Goal: Task Accomplishment & Management: Use online tool/utility

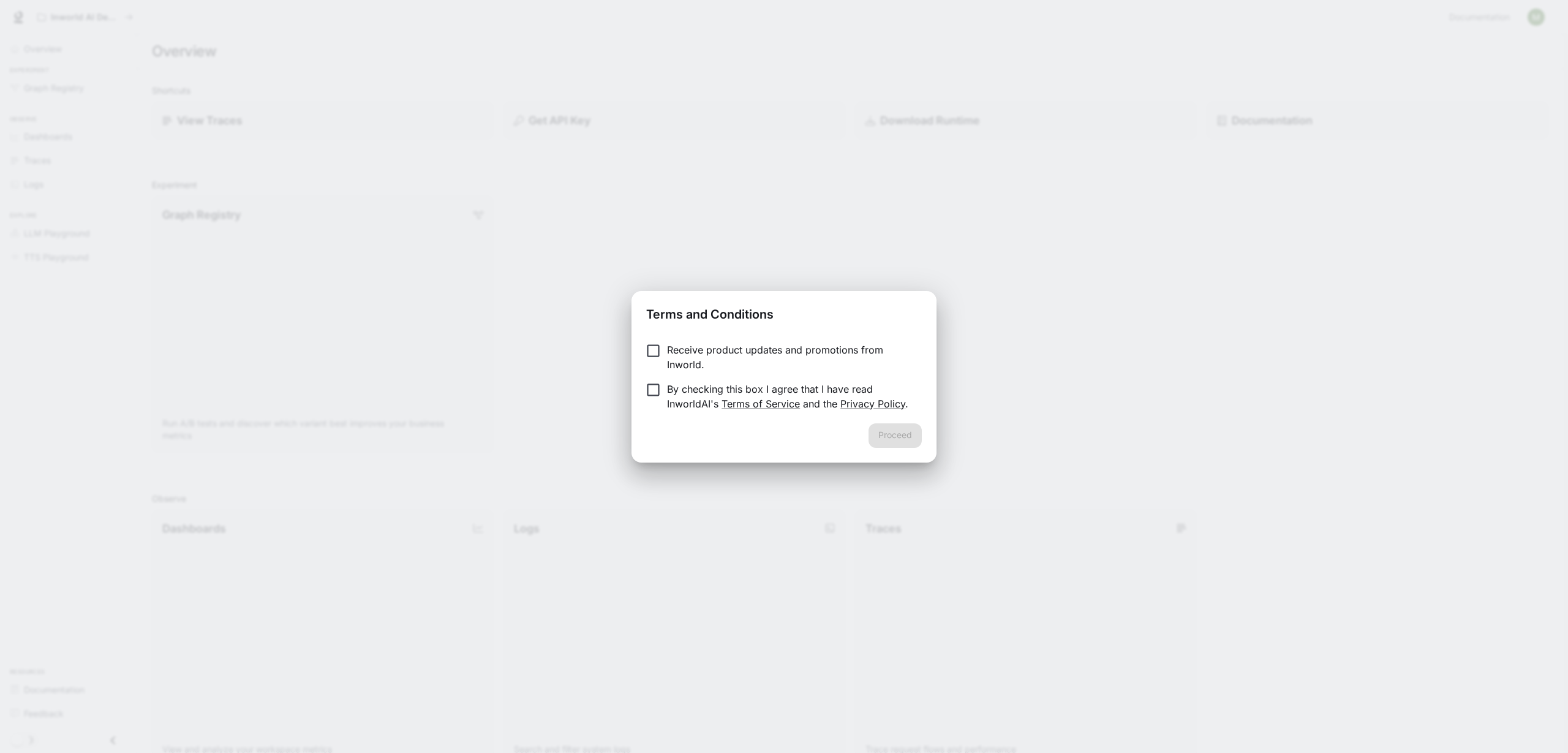
click at [699, 349] on p "Receive product updates and promotions from Inworld." at bounding box center [789, 357] width 245 height 30
click at [679, 391] on p "By checking this box I agree that I have read InworldAI's Terms of Service and …" at bounding box center [789, 397] width 245 height 30
click at [668, 355] on p "Receive product updates and promotions from Inworld." at bounding box center [789, 357] width 245 height 30
click at [908, 439] on button "Proceed" at bounding box center [895, 436] width 54 height 24
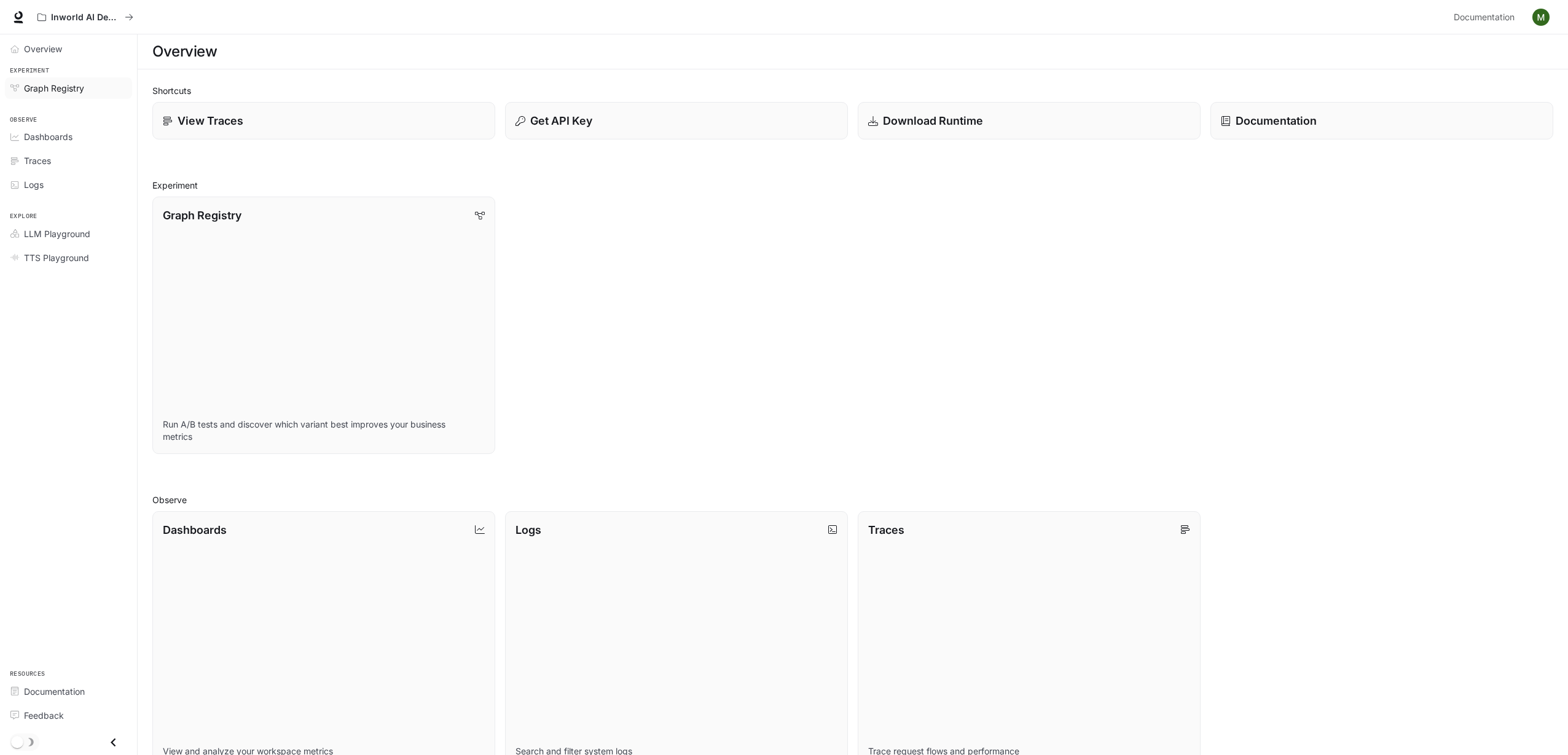
click at [69, 96] on link "Graph Registry" at bounding box center [68, 87] width 127 height 21
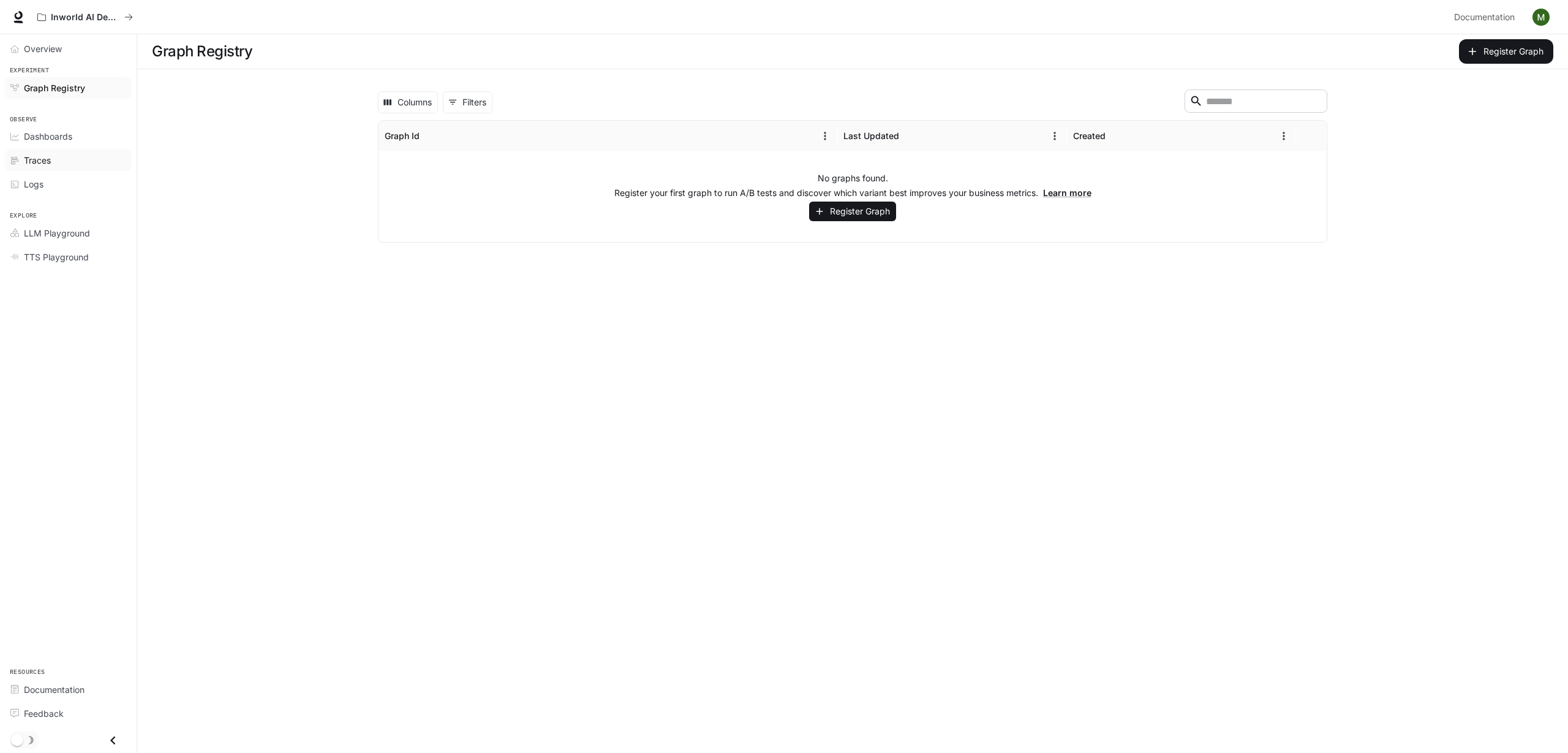
click at [61, 156] on div "Traces" at bounding box center [75, 160] width 103 height 13
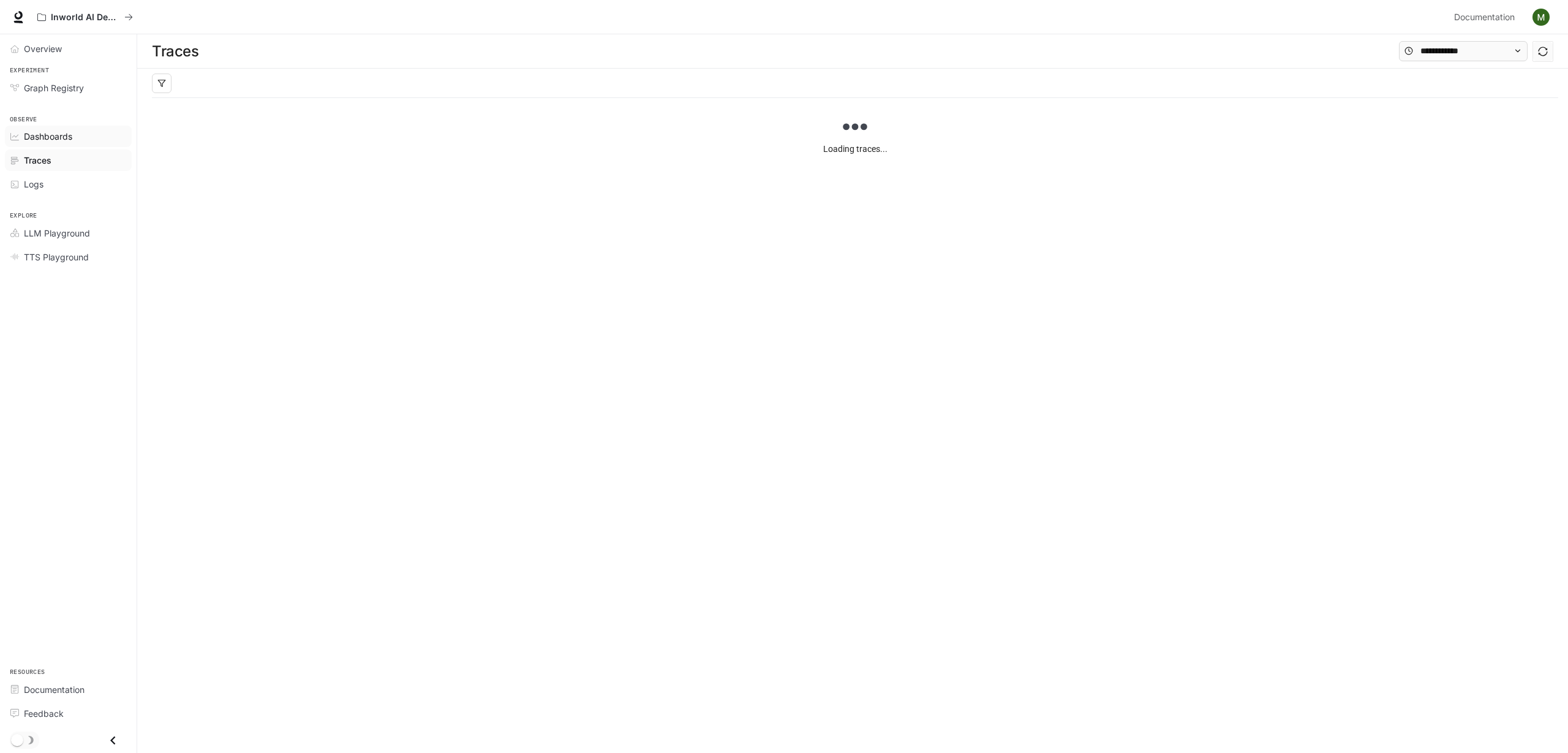
click at [52, 135] on span "Dashboards" at bounding box center [48, 136] width 48 height 13
click at [52, 239] on link "LLM Playground" at bounding box center [67, 232] width 127 height 21
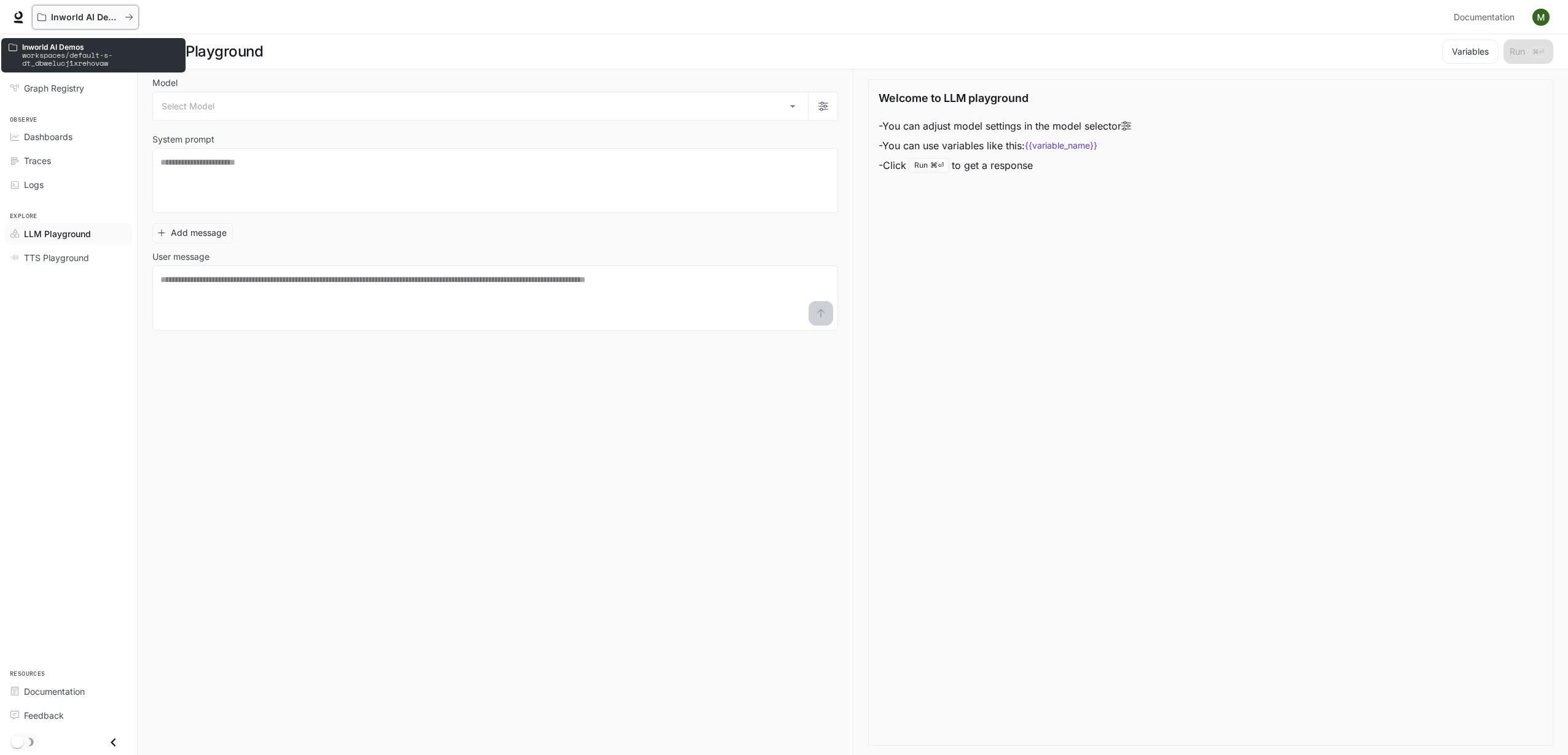
click at [92, 21] on p "Inworld AI Demos" at bounding box center [85, 17] width 69 height 10
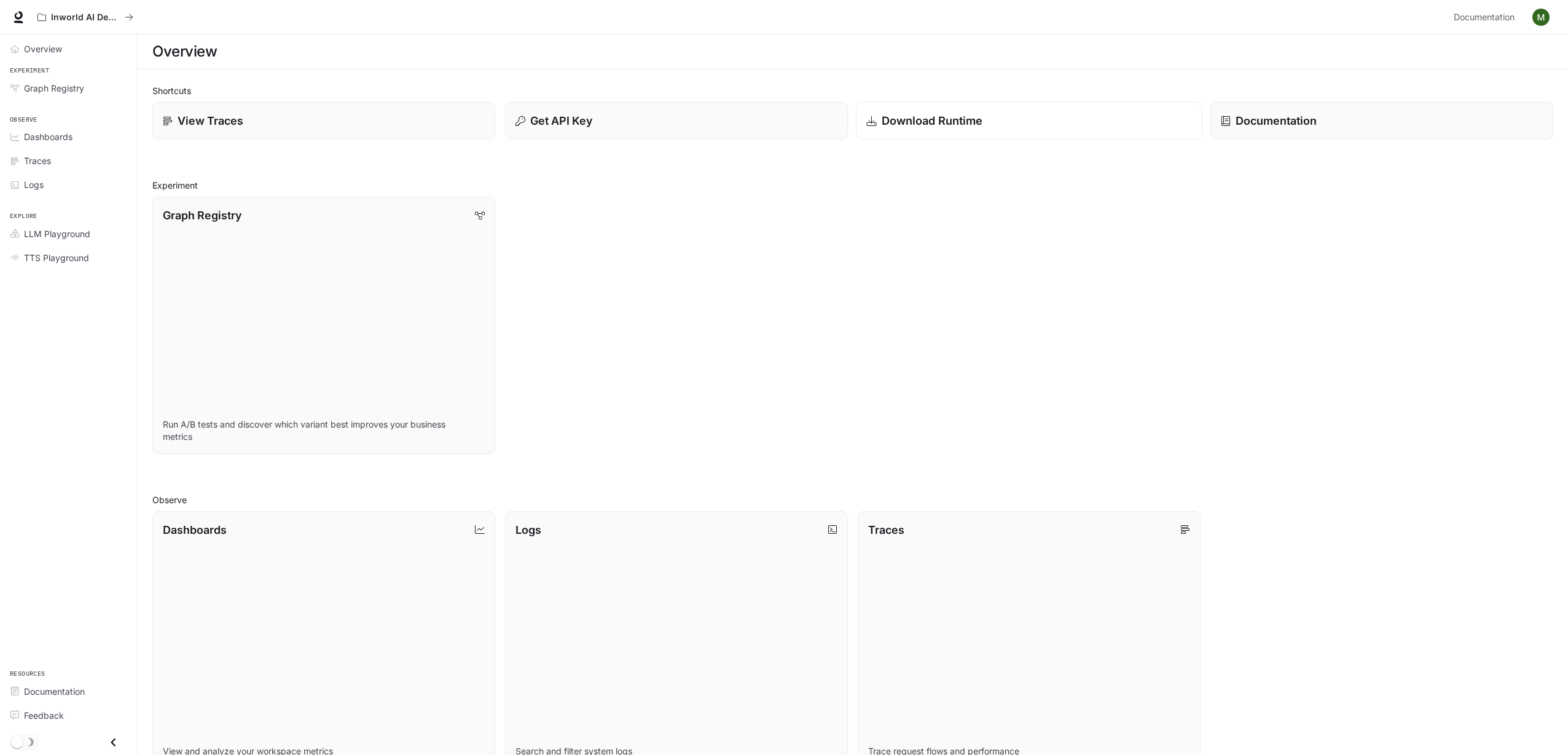
click at [891, 113] on p "Download Runtime" at bounding box center [932, 121] width 101 height 17
